Goal: Entertainment & Leisure: Consume media (video, audio)

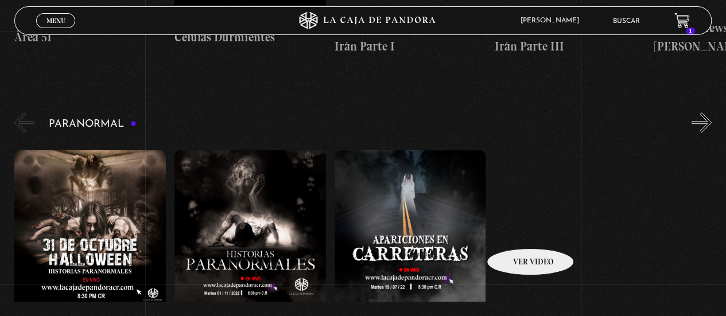
scroll to position [516, 0]
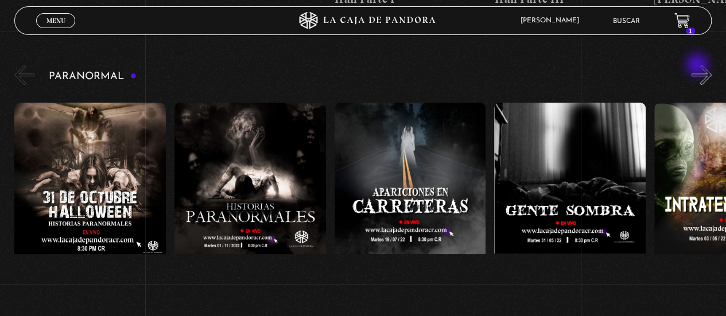
click at [700, 65] on button "»" at bounding box center [701, 75] width 20 height 20
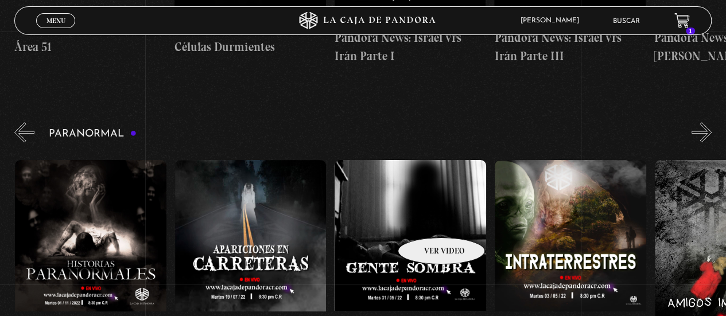
scroll to position [0, 163]
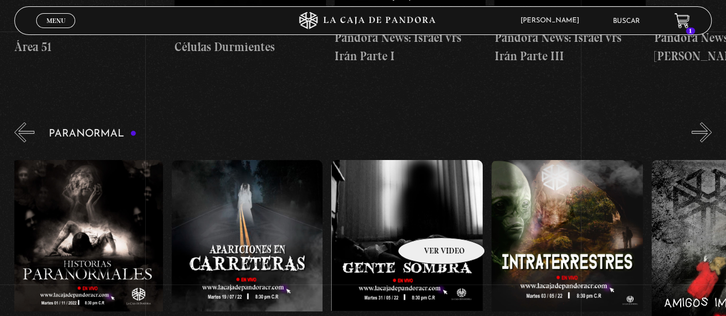
click at [426, 220] on figure at bounding box center [406, 263] width 151 height 207
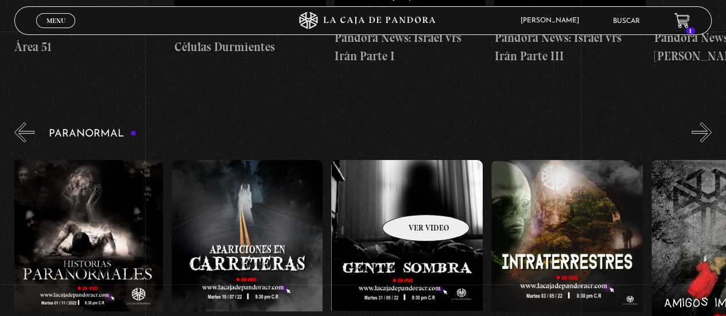
click at [410, 197] on figure at bounding box center [406, 263] width 151 height 207
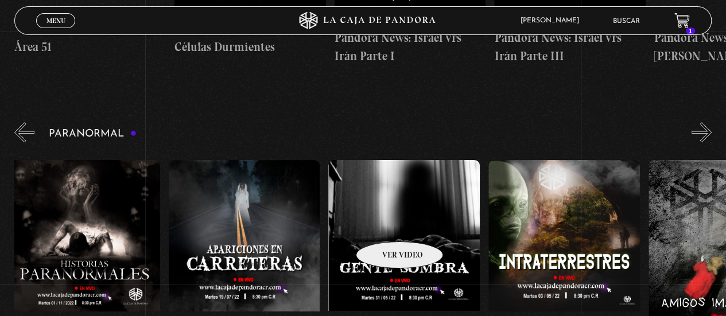
click at [384, 222] on figure at bounding box center [403, 263] width 151 height 207
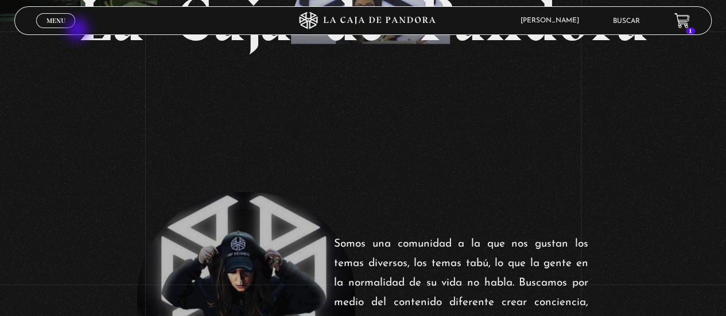
scroll to position [115, 0]
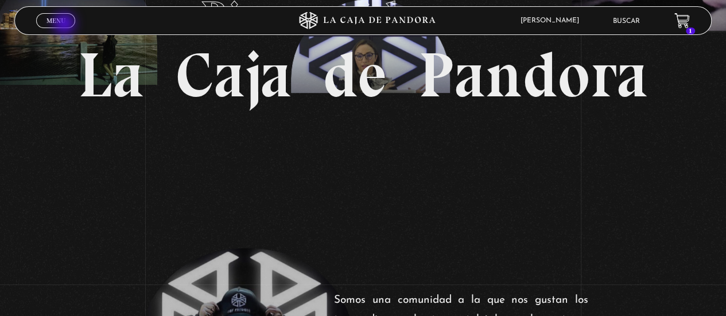
click at [65, 25] on link "Menu Cerrar" at bounding box center [55, 20] width 39 height 15
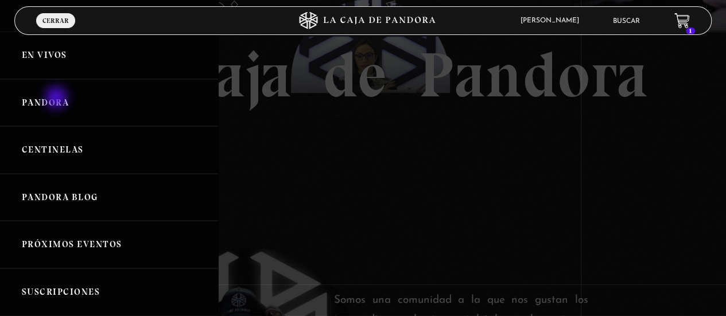
click at [59, 96] on link "Pandora" at bounding box center [109, 103] width 218 height 48
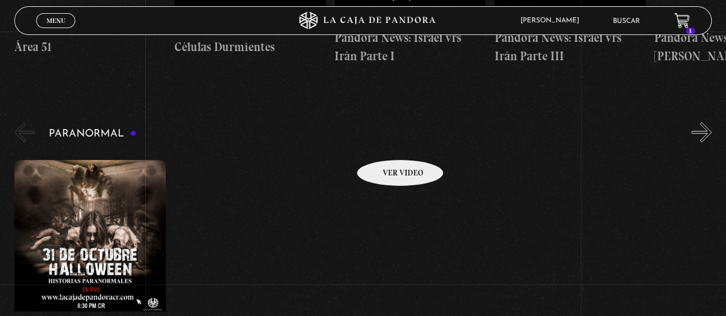
scroll to position [459, 0]
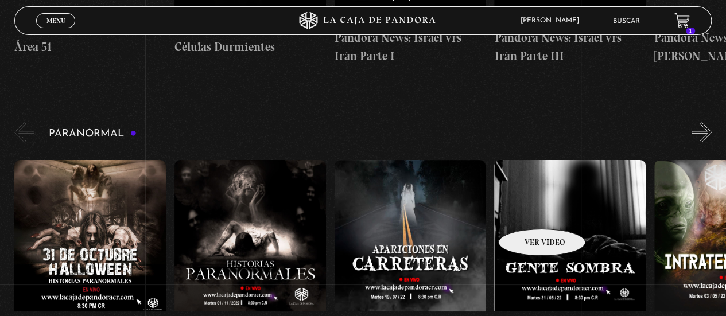
click at [527, 212] on figure at bounding box center [569, 263] width 151 height 207
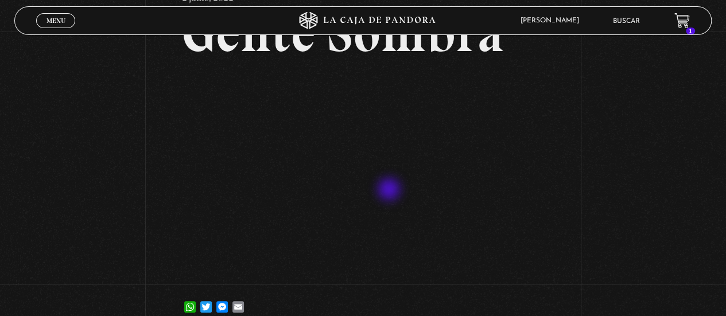
scroll to position [57, 0]
